Goal: Information Seeking & Learning: Learn about a topic

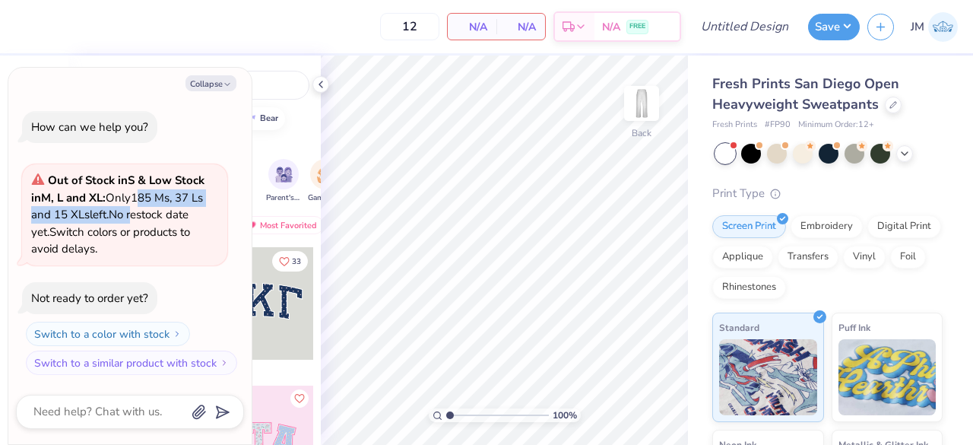
drag, startPoint x: 139, startPoint y: 209, endPoint x: 140, endPoint y: 234, distance: 25.1
click at [135, 230] on span "Out of Stock in S & Low Stock in M, L and XL : Only 185 Ms, 37 Ls and 15 XLs le…" at bounding box center [117, 215] width 173 height 84
click at [181, 183] on strong "& Low Stock in M, L and XL :" at bounding box center [117, 189] width 173 height 33
click at [157, 186] on strong "& Low Stock in M, L and XL :" at bounding box center [117, 189] width 173 height 33
click at [177, 226] on span "Out of Stock in S & Low Stock in M, L and XL : Only 185 Ms, 37 Ls and 15 XLs le…" at bounding box center [117, 215] width 173 height 84
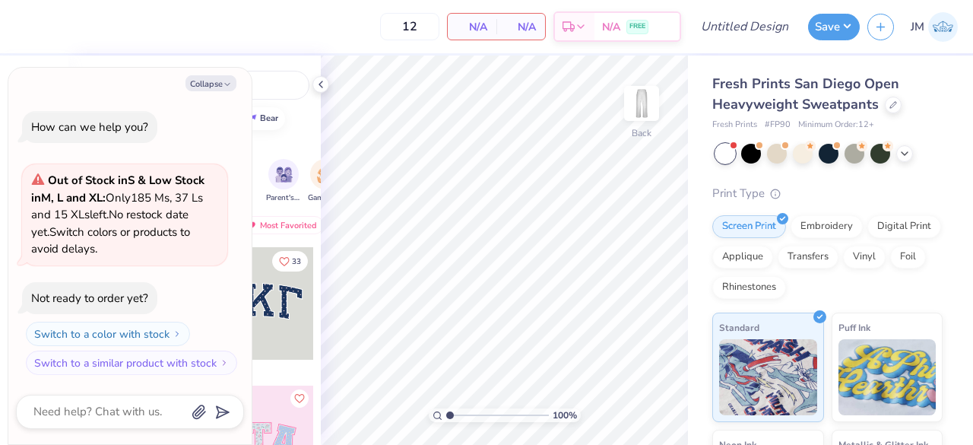
click at [189, 209] on span "No restock date yet." at bounding box center [109, 223] width 157 height 33
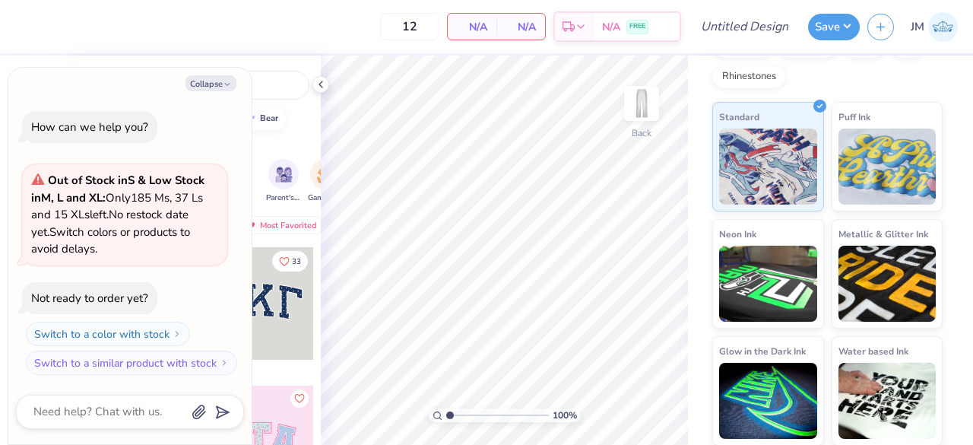
scroll to position [205, 0]
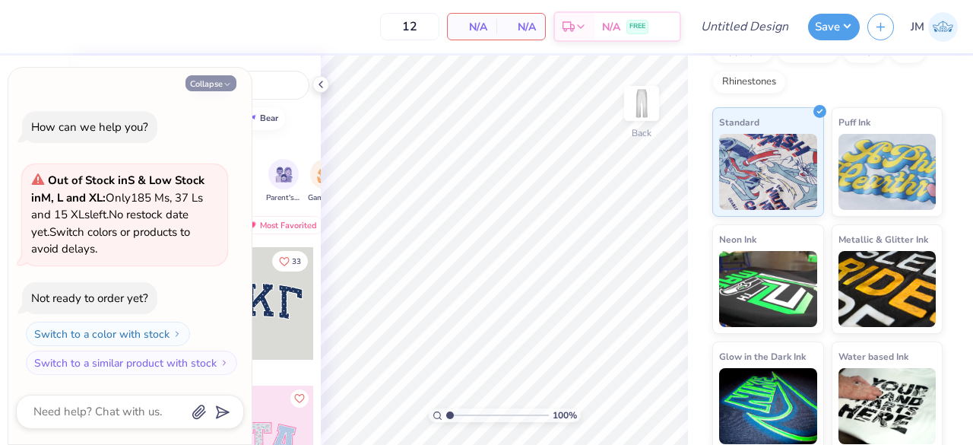
click at [221, 85] on button "Collapse" at bounding box center [211, 83] width 51 height 16
type textarea "x"
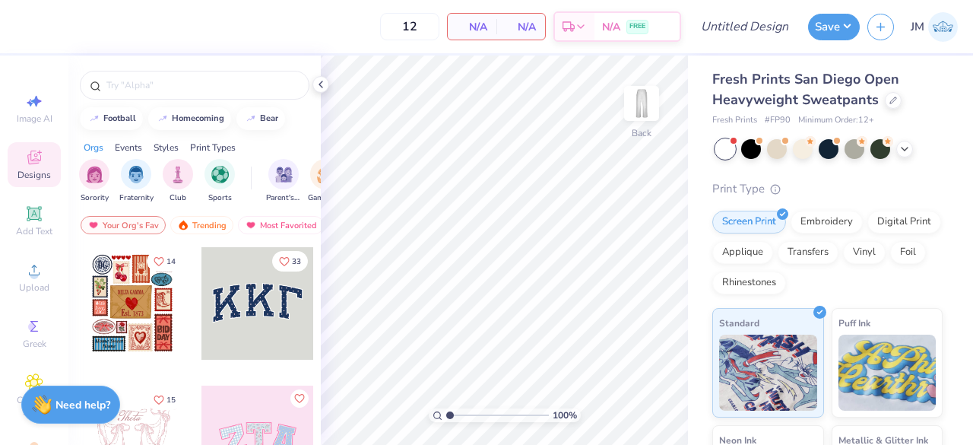
scroll to position [0, 0]
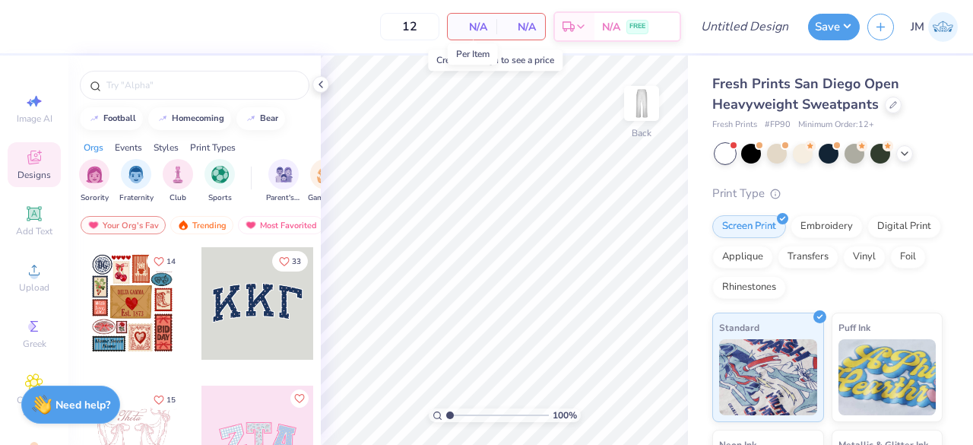
click at [478, 25] on span "N/A" at bounding box center [472, 27] width 30 height 16
click at [482, 30] on span "N/A" at bounding box center [472, 27] width 30 height 16
click at [567, 34] on icon at bounding box center [569, 29] width 12 height 12
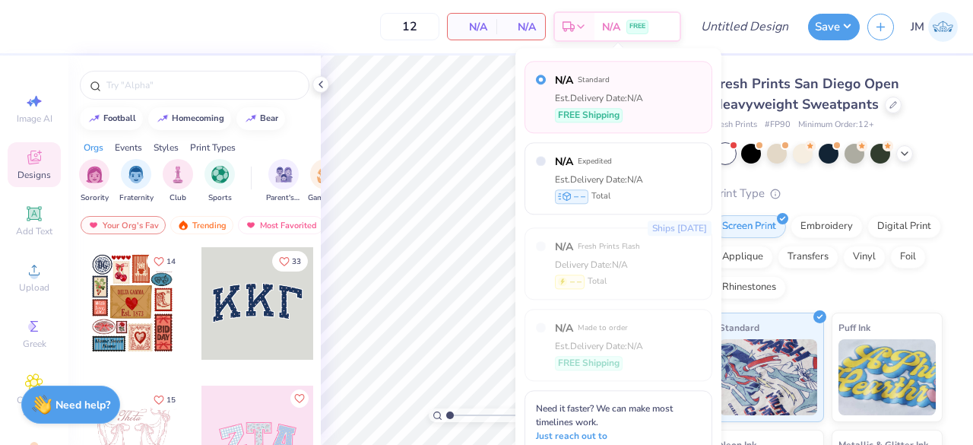
click at [910, 125] on div "Fresh Prints # FP90 Minimum Order: 12 +" at bounding box center [828, 125] width 230 height 13
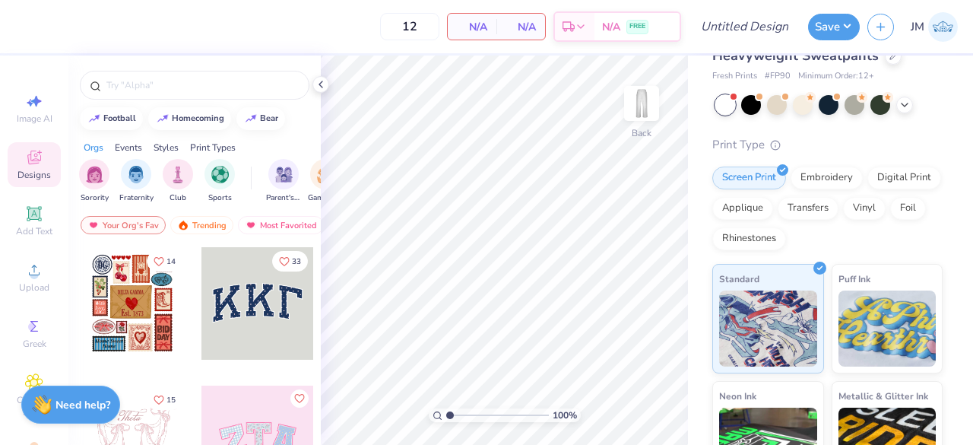
scroll to position [211, 0]
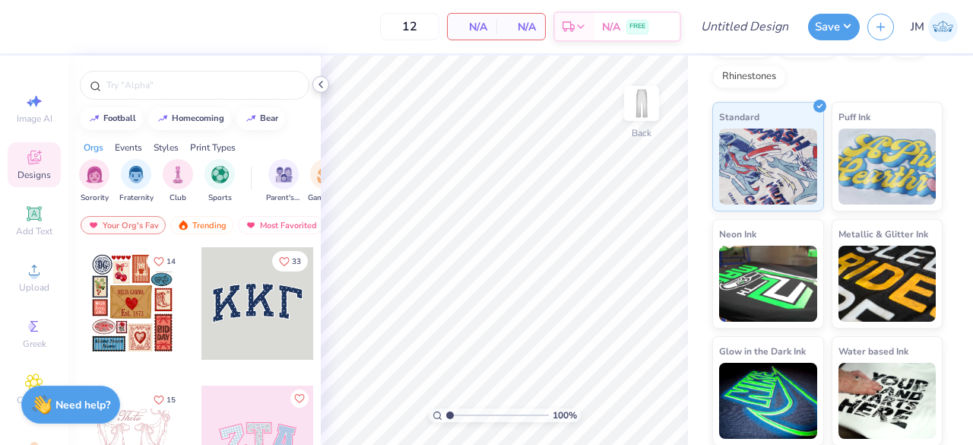
click at [322, 83] on icon at bounding box center [321, 84] width 12 height 12
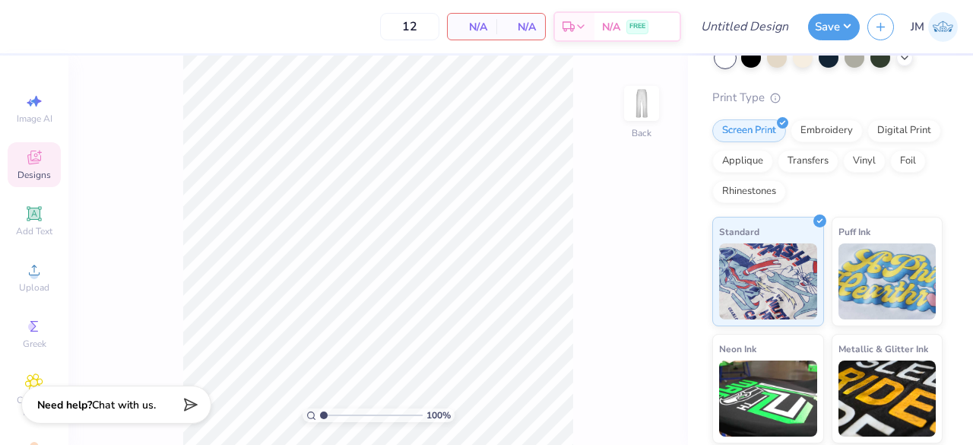
scroll to position [98, 0]
